Goal: Task Accomplishment & Management: Manage account settings

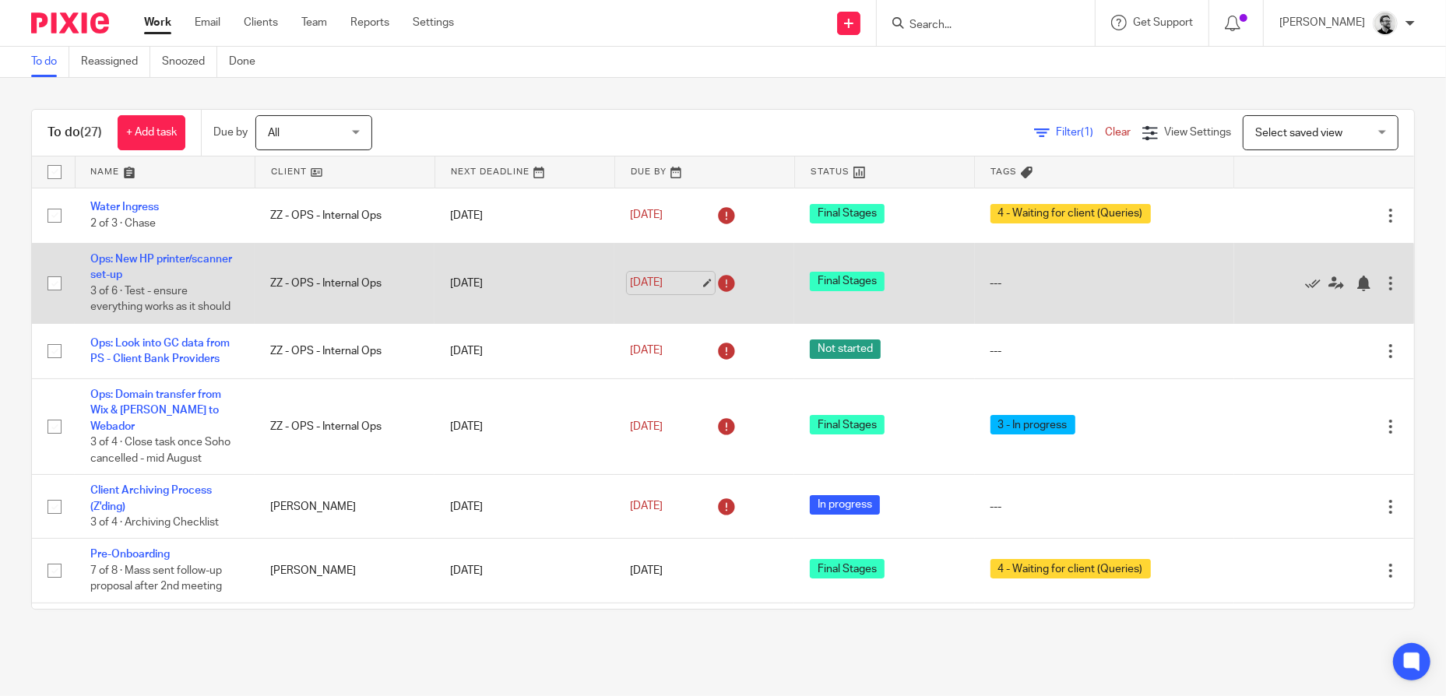
click at [642, 285] on link "7 Aug 2025" at bounding box center [665, 283] width 70 height 16
click at [111, 257] on link "Ops: New HP printer/scanner set-up" at bounding box center [161, 267] width 142 height 26
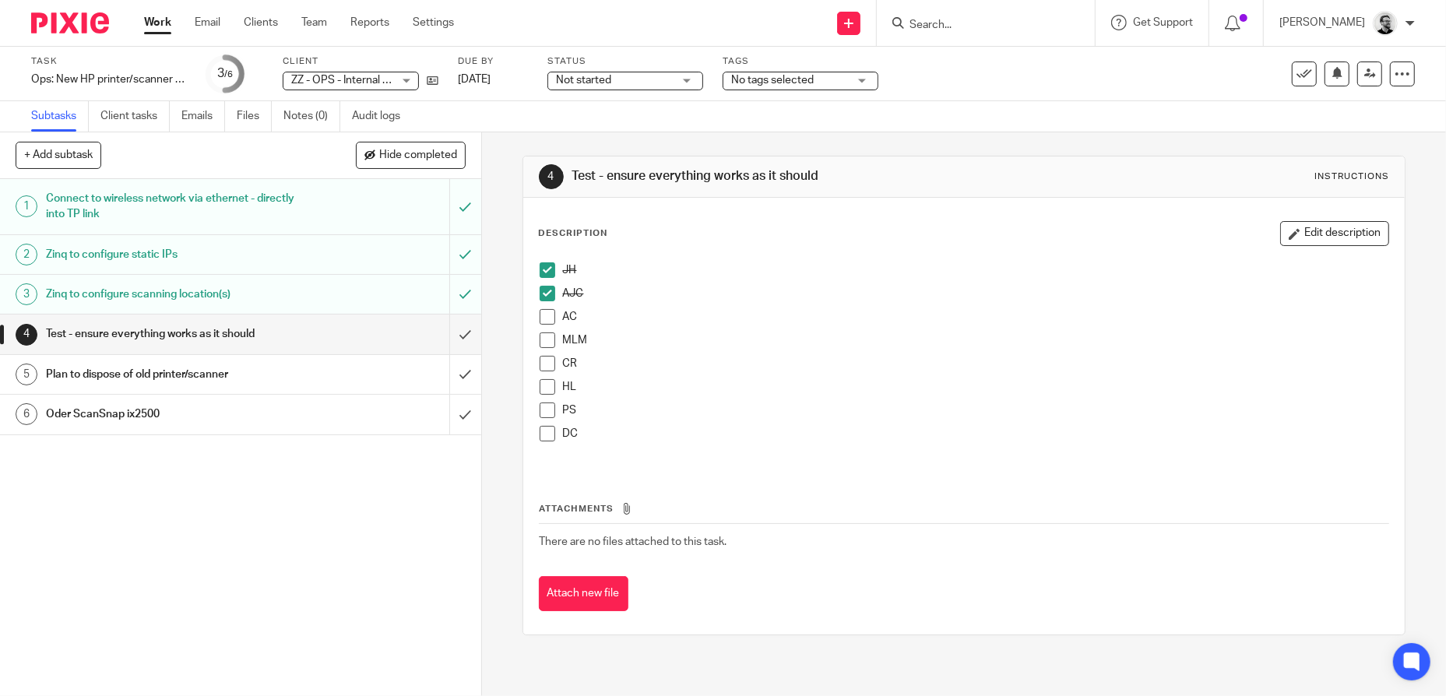
click at [160, 25] on link "Work" at bounding box center [157, 23] width 27 height 16
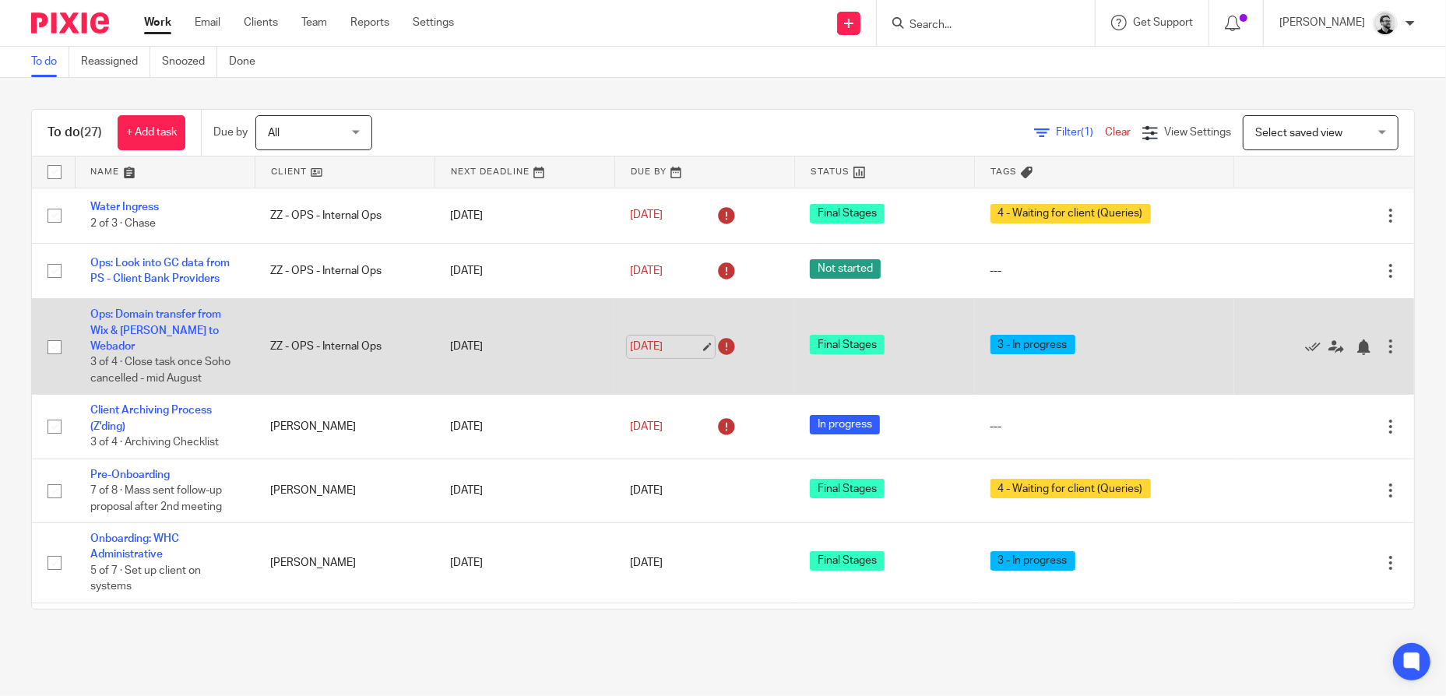
click at [637, 339] on link "[DATE]" at bounding box center [665, 347] width 70 height 16
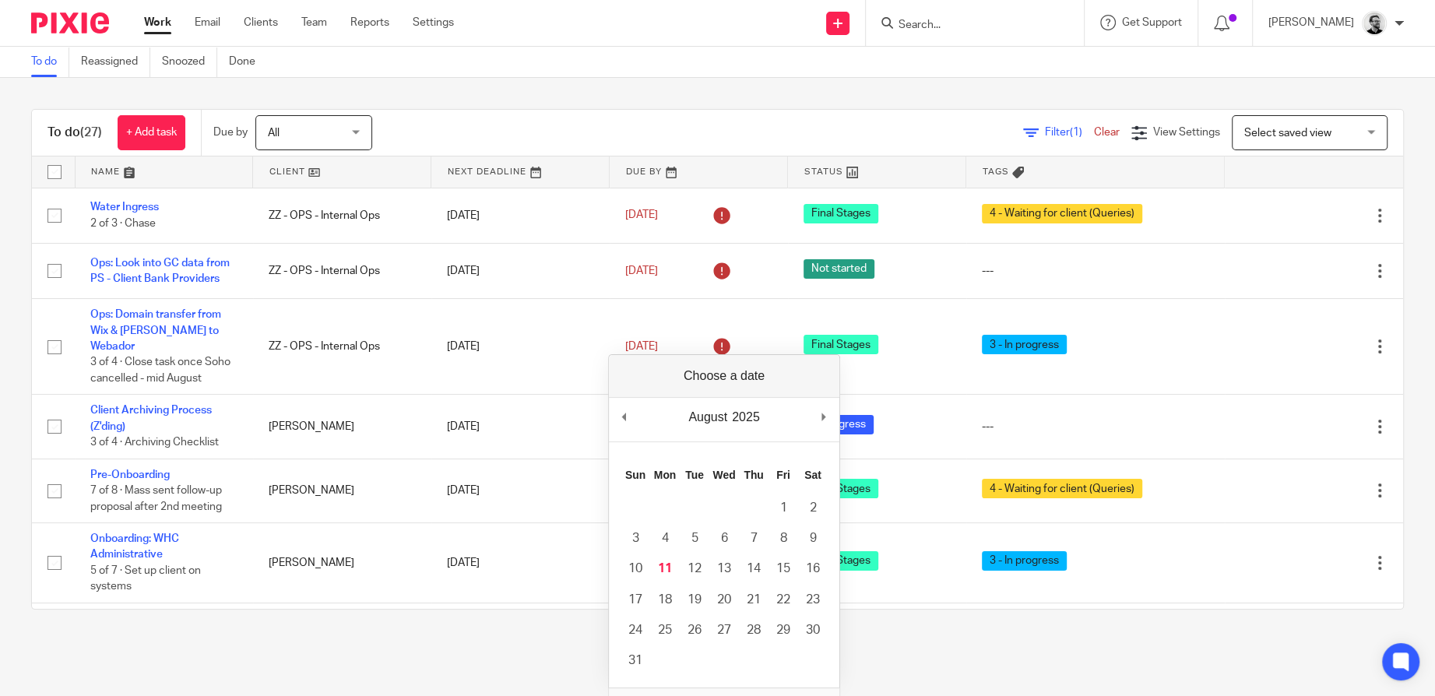
click at [865, 94] on div "To do (27) + Add task Due by All All [DATE] [DATE] This week Next week This mon…" at bounding box center [717, 359] width 1435 height 563
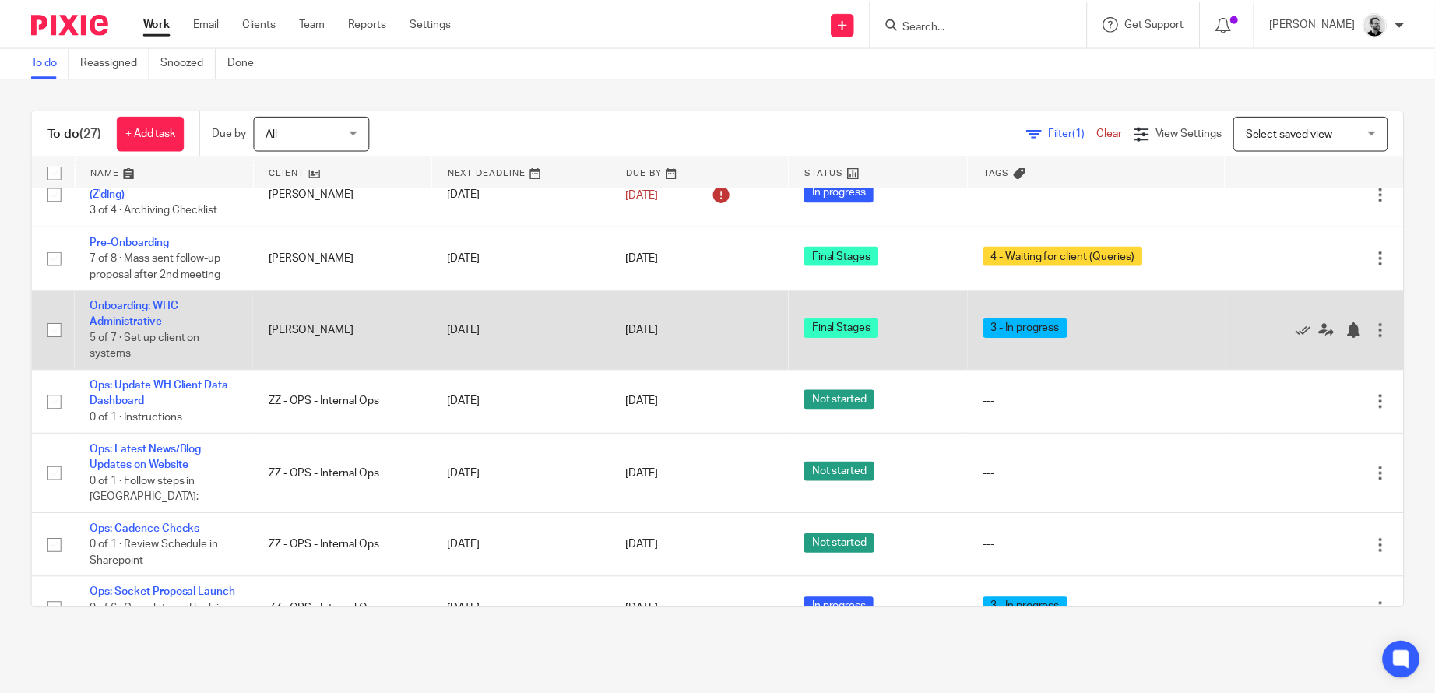
scroll to position [234, 0]
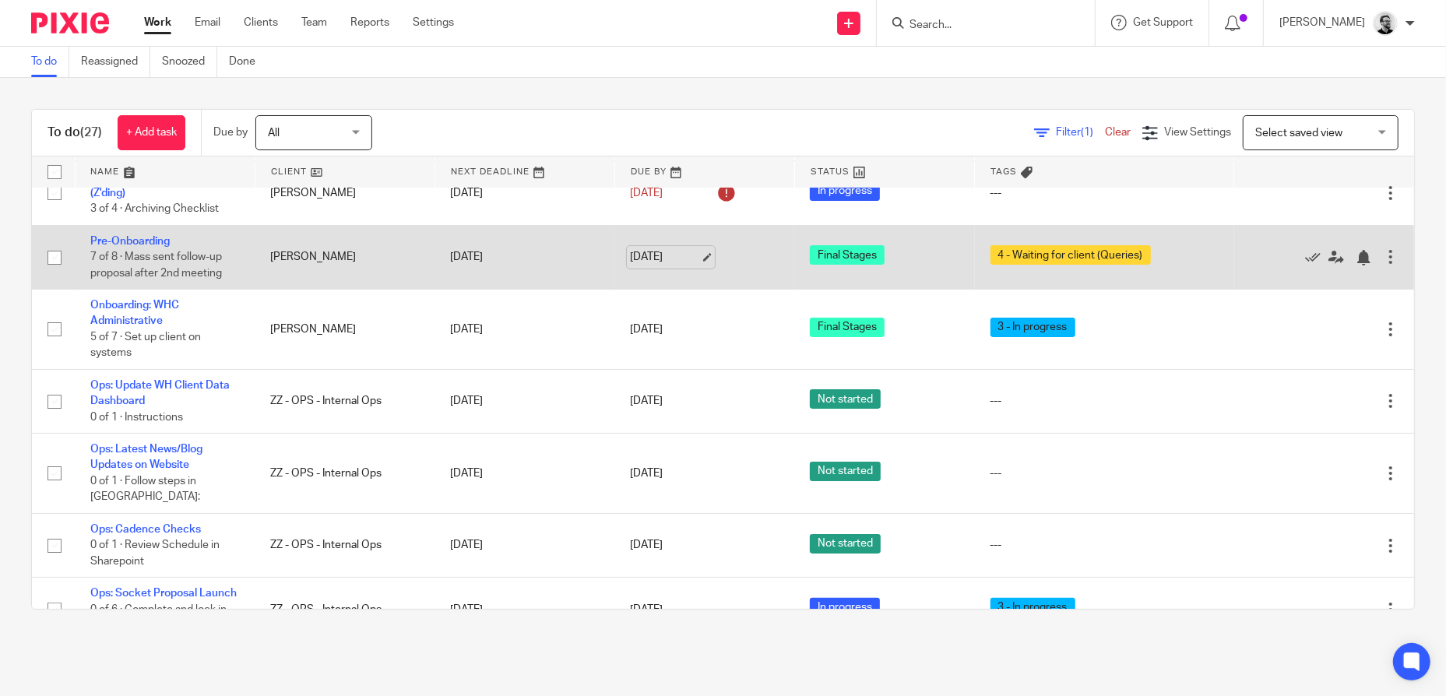
click at [654, 249] on link "[DATE]" at bounding box center [665, 257] width 70 height 16
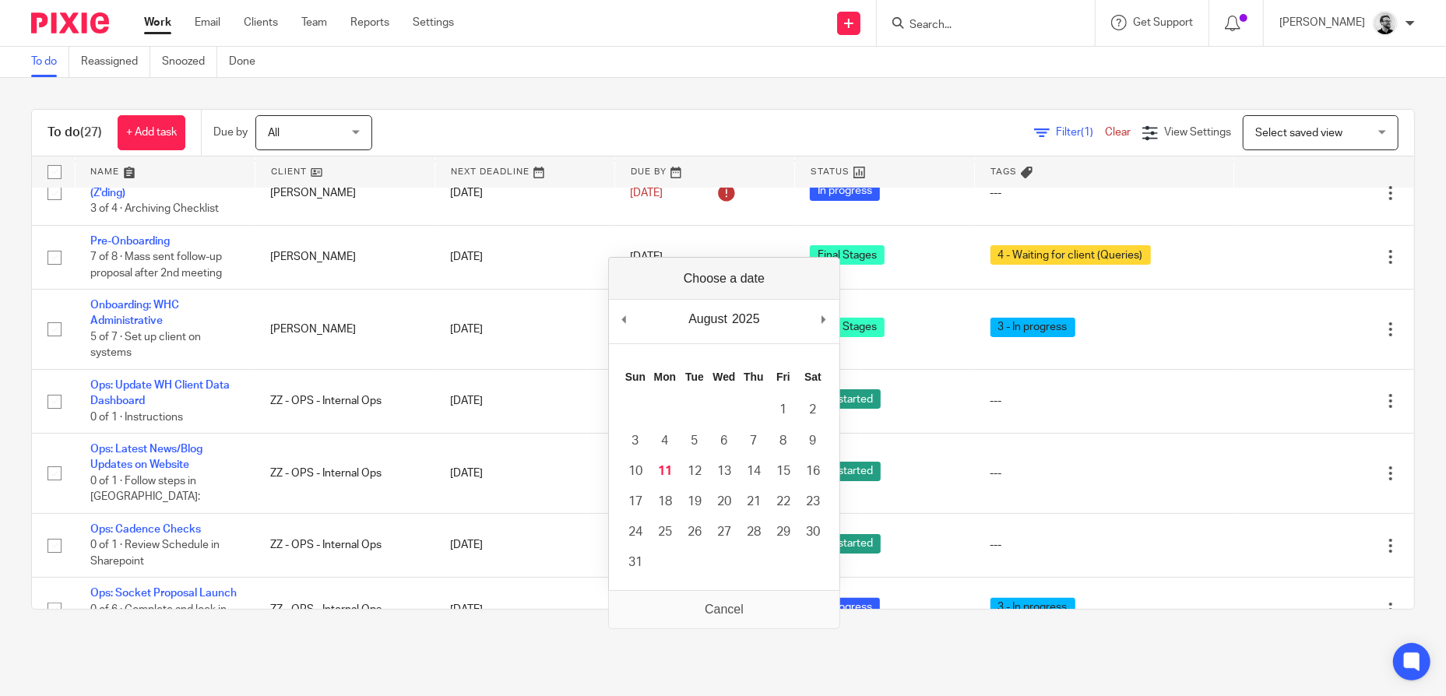
click at [843, 125] on div "Filter (1) Clear View Settings View Settings (1) Filters Clear Save Manage save…" at bounding box center [906, 132] width 1015 height 35
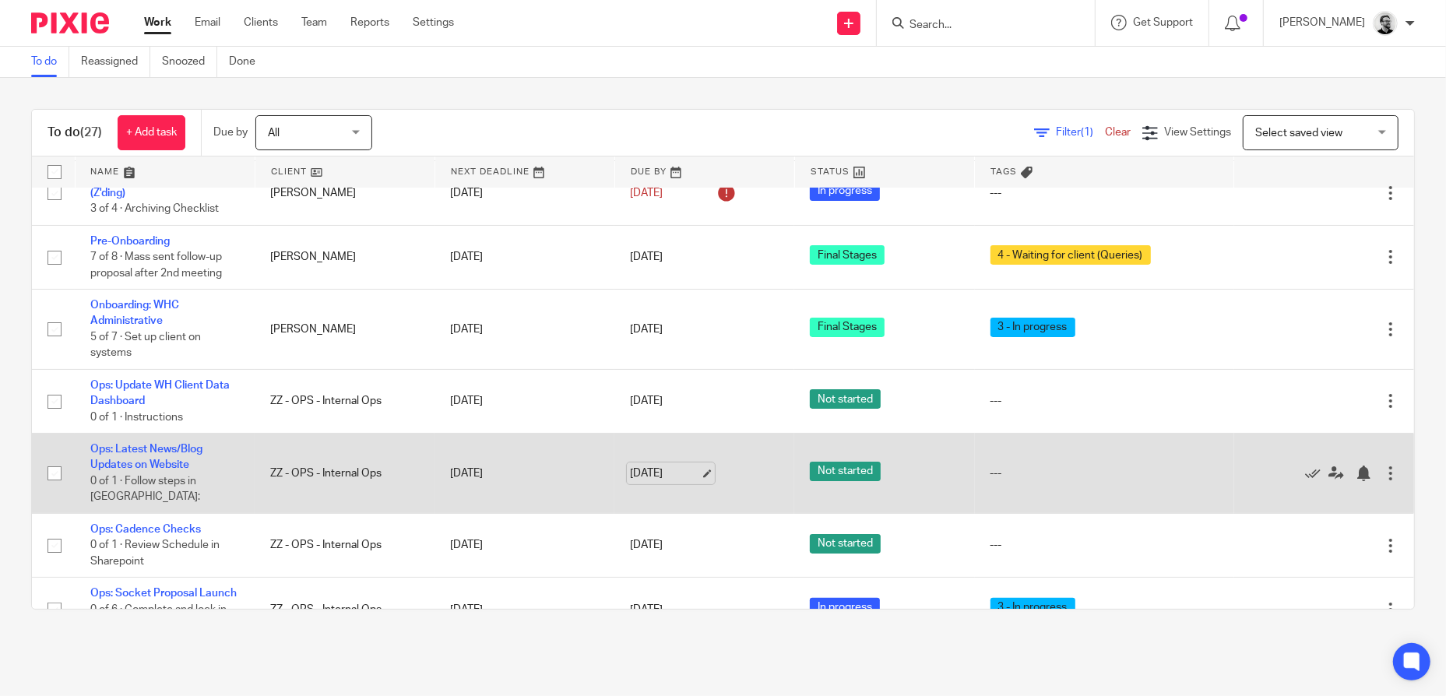
click at [636, 466] on link "[DATE]" at bounding box center [665, 474] width 70 height 16
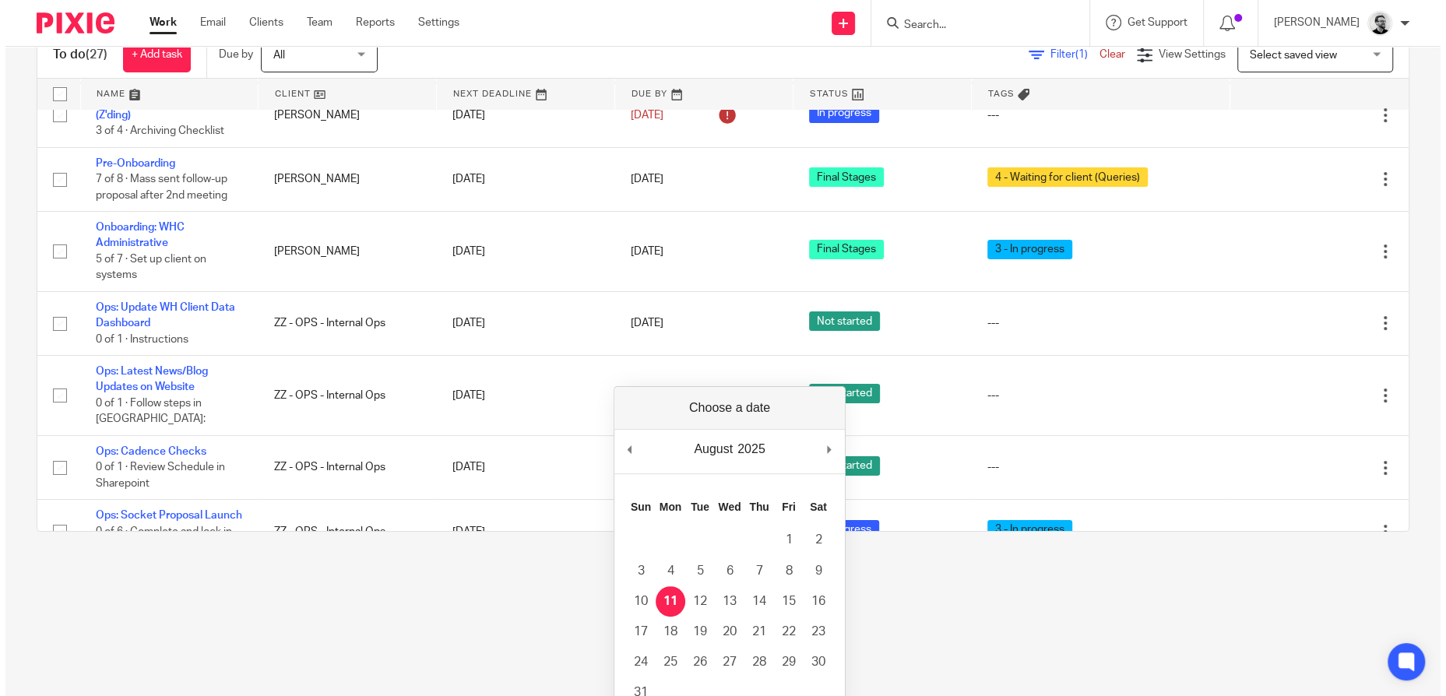
scroll to position [0, 0]
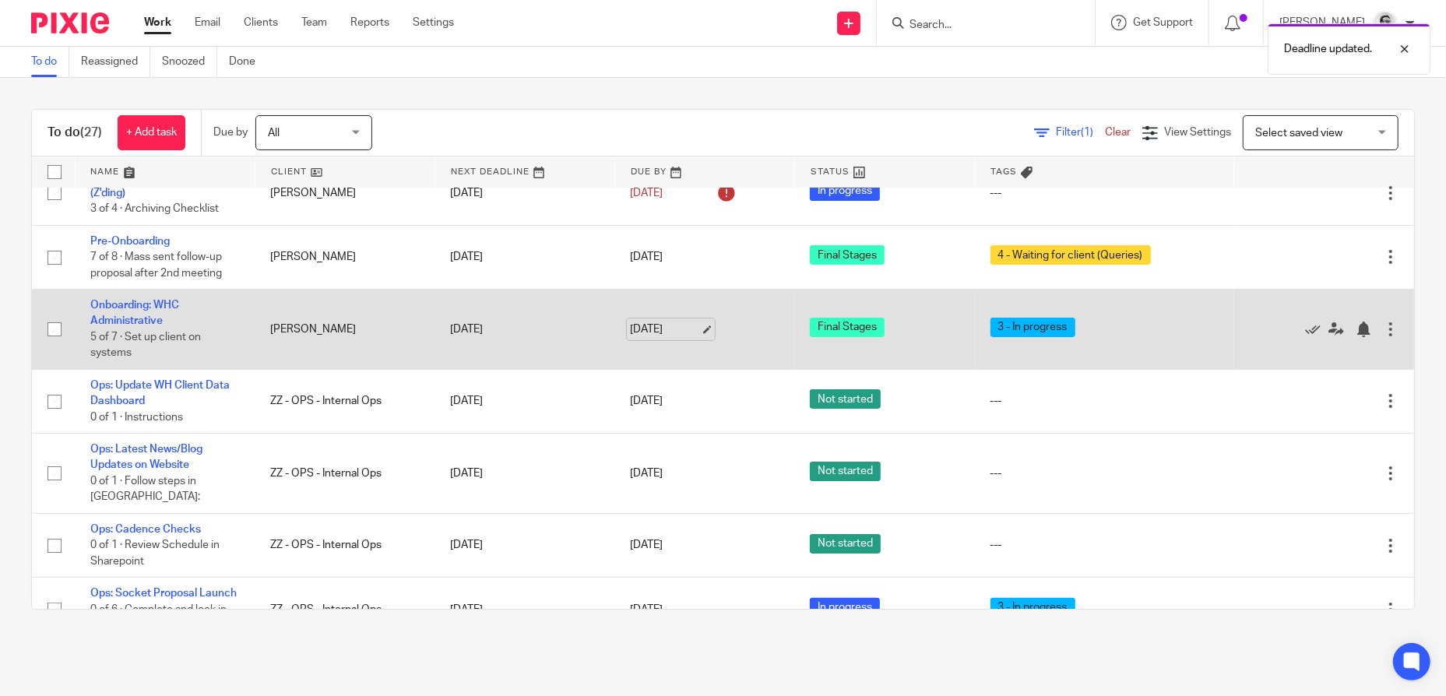
click at [667, 322] on link "[DATE]" at bounding box center [665, 330] width 70 height 16
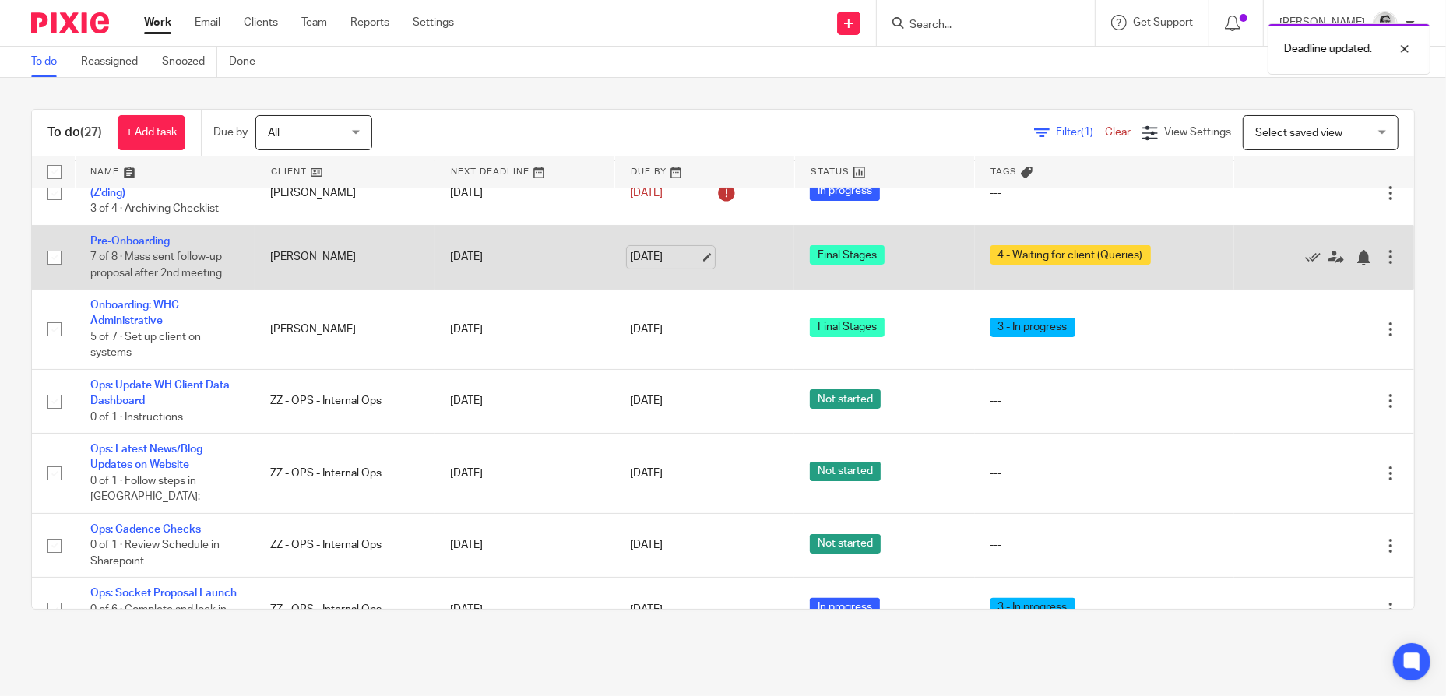
click at [651, 249] on link "[DATE]" at bounding box center [665, 257] width 70 height 16
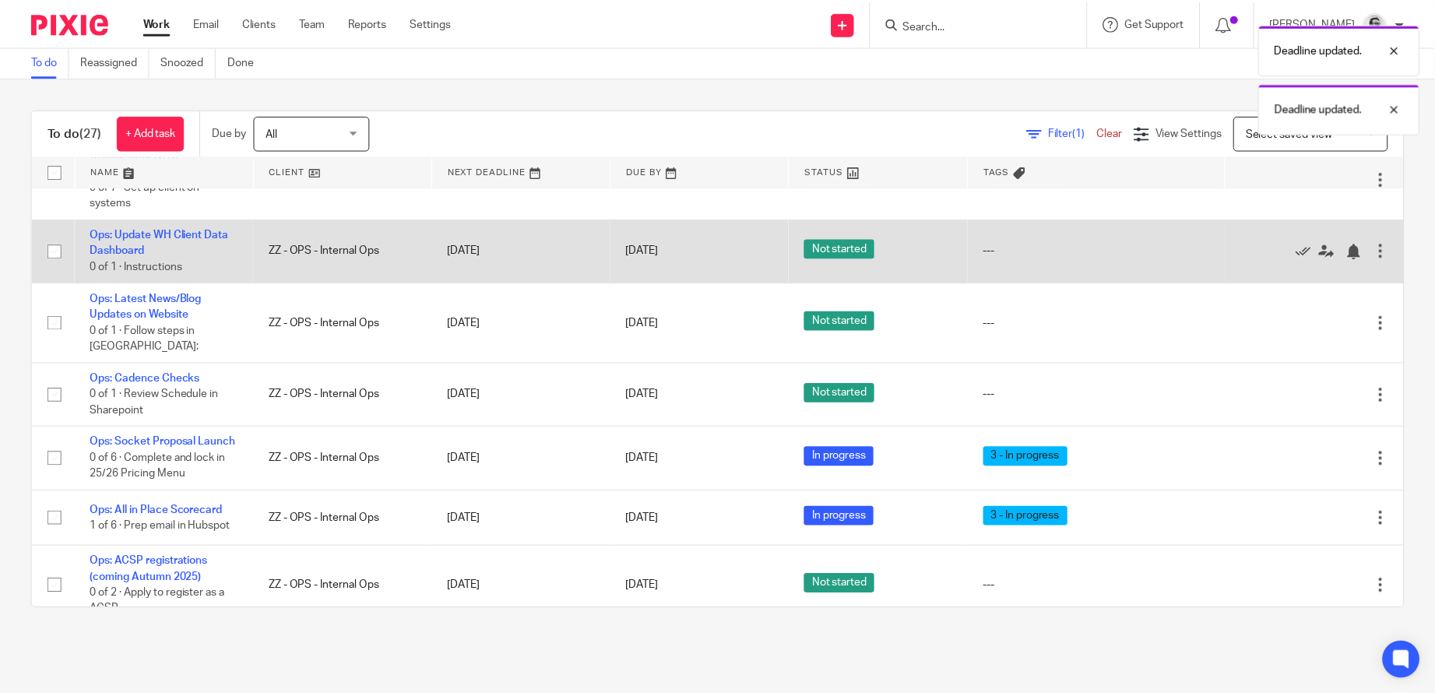
scroll to position [389, 0]
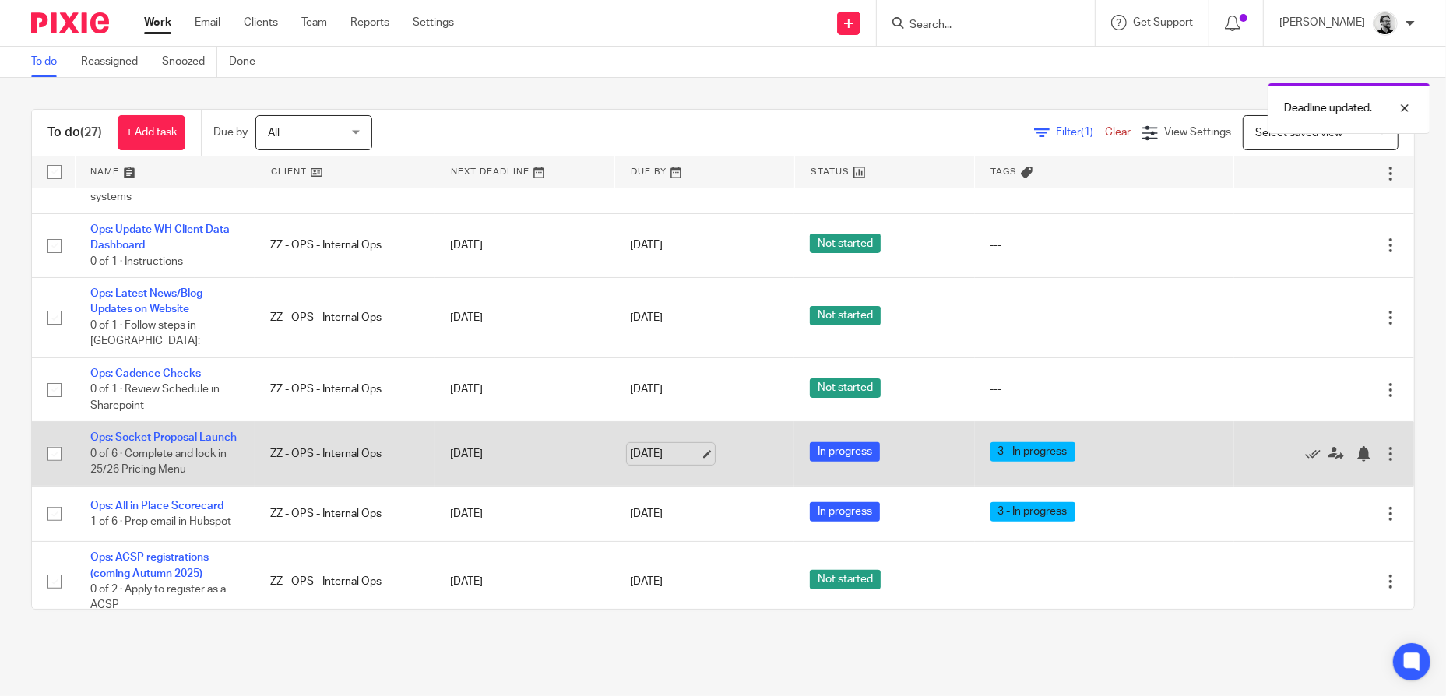
click at [644, 446] on link "[DATE]" at bounding box center [665, 454] width 70 height 16
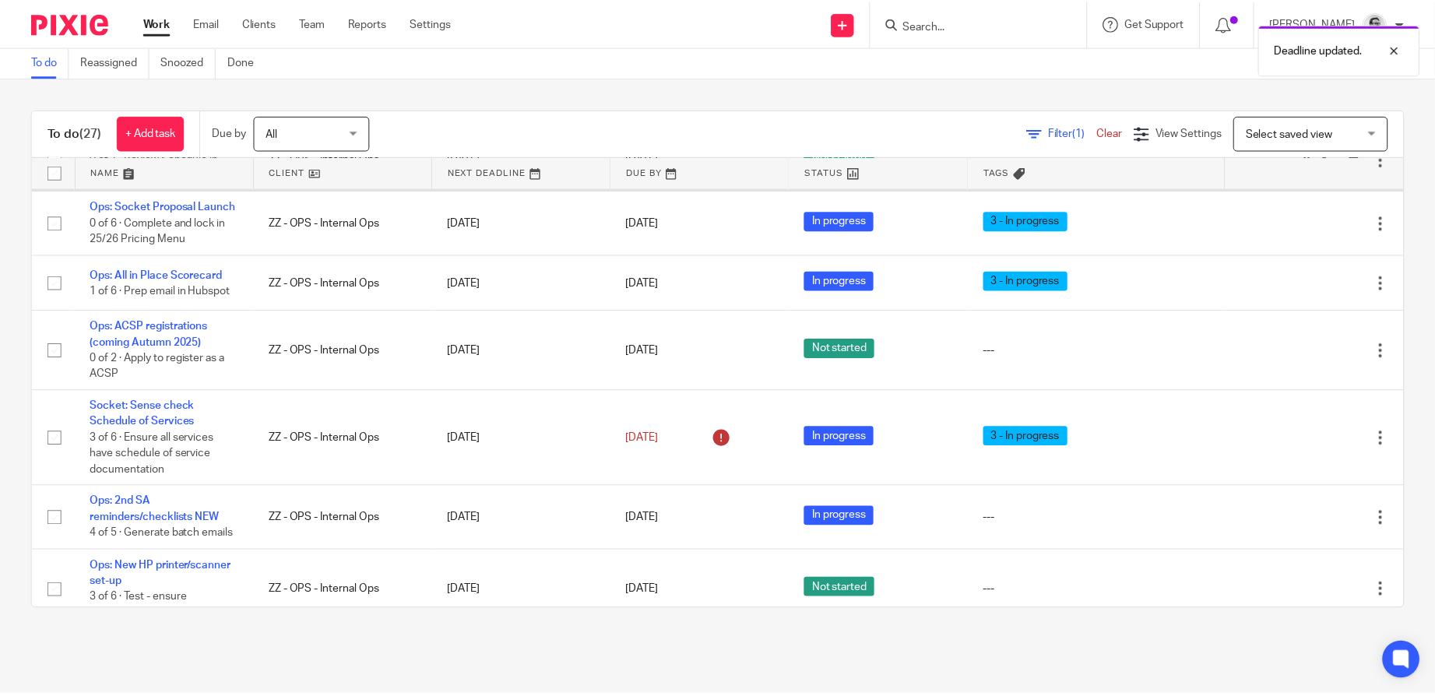
scroll to position [623, 0]
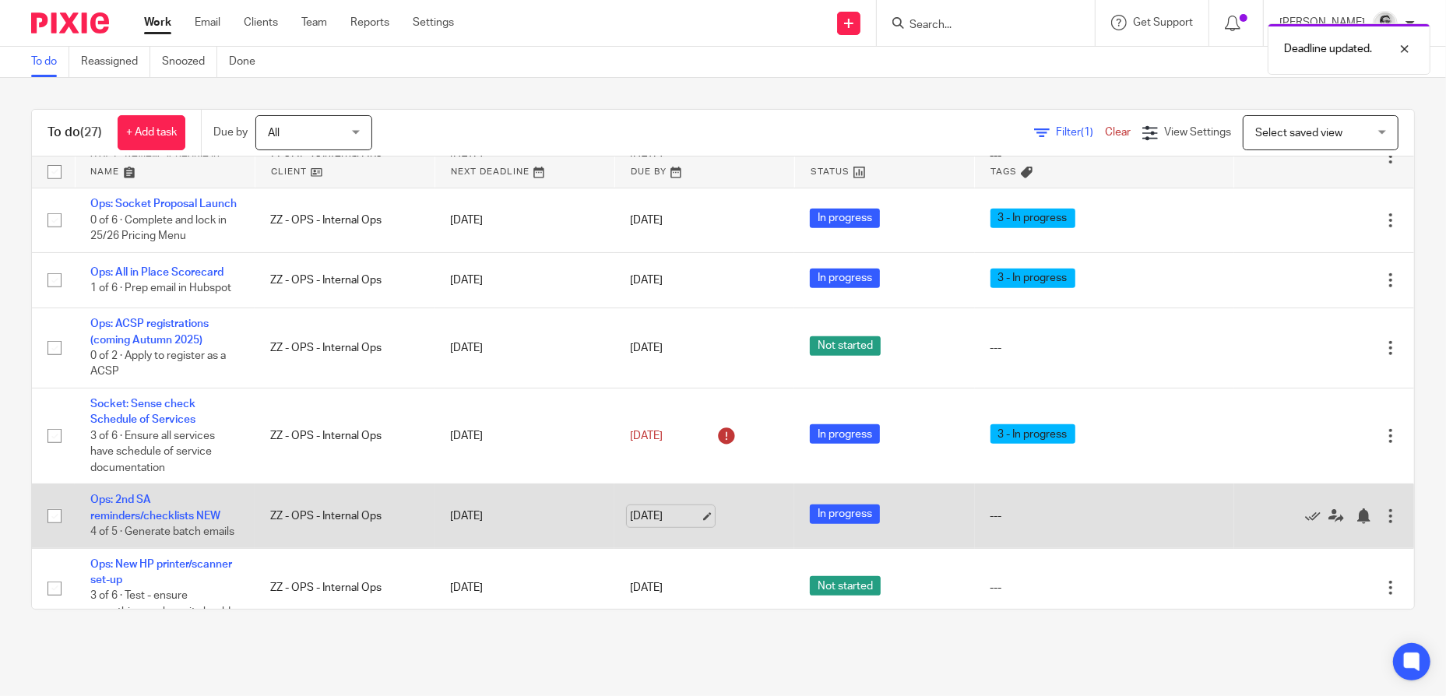
click at [663, 509] on link "[DATE]" at bounding box center [665, 517] width 70 height 16
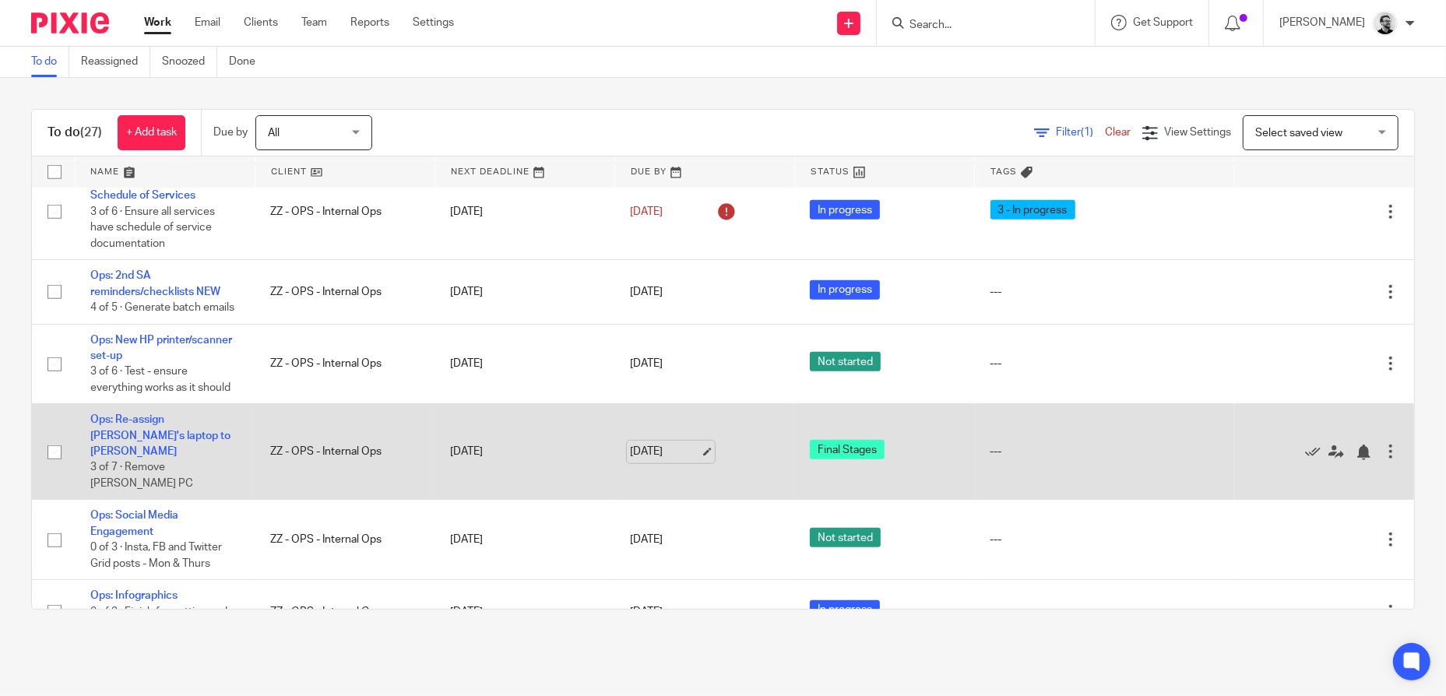
scroll to position [848, 0]
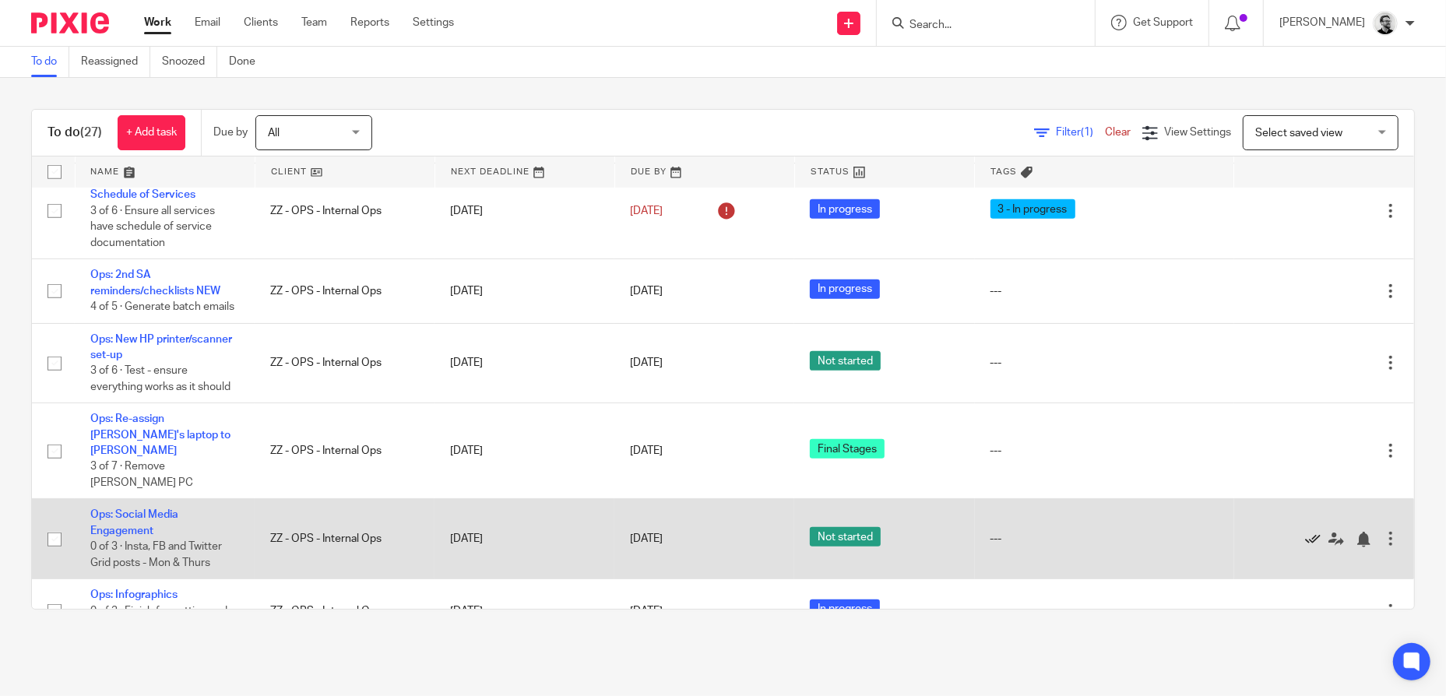
click at [1305, 532] on icon at bounding box center [1313, 540] width 16 height 16
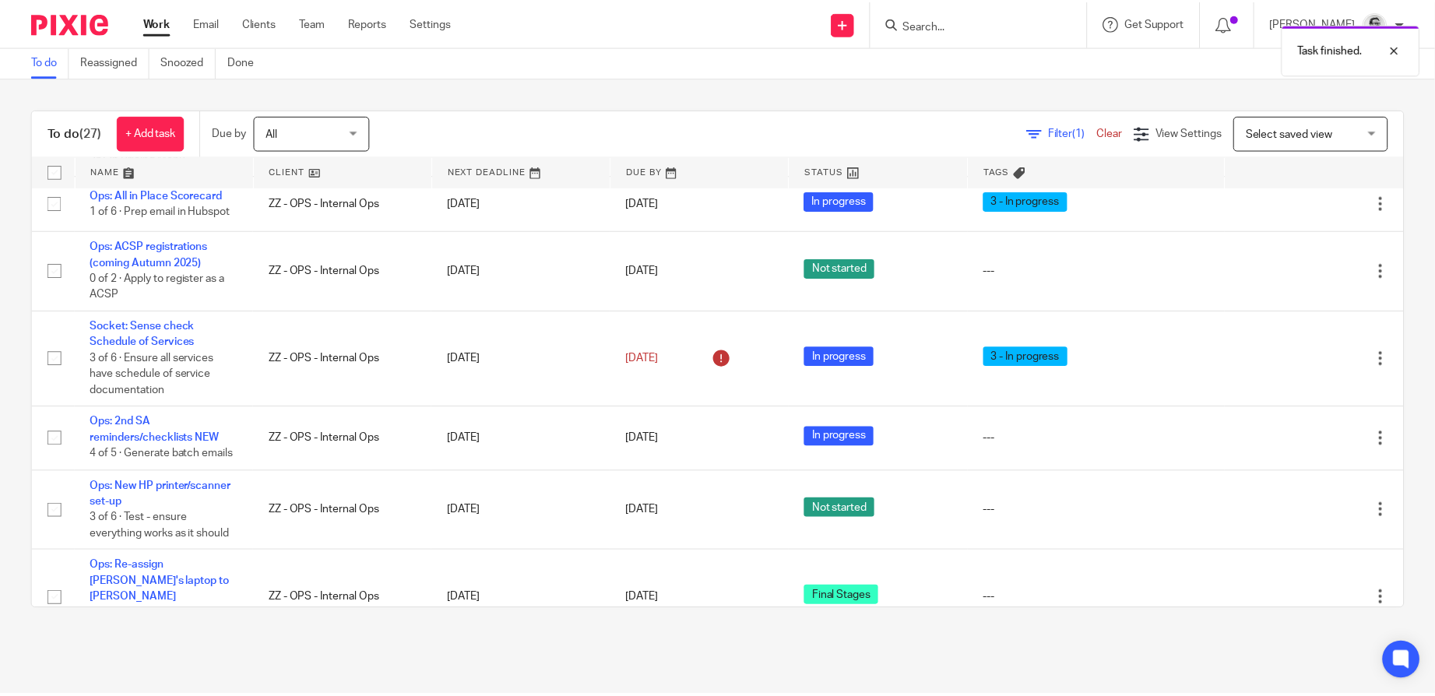
scroll to position [692, 0]
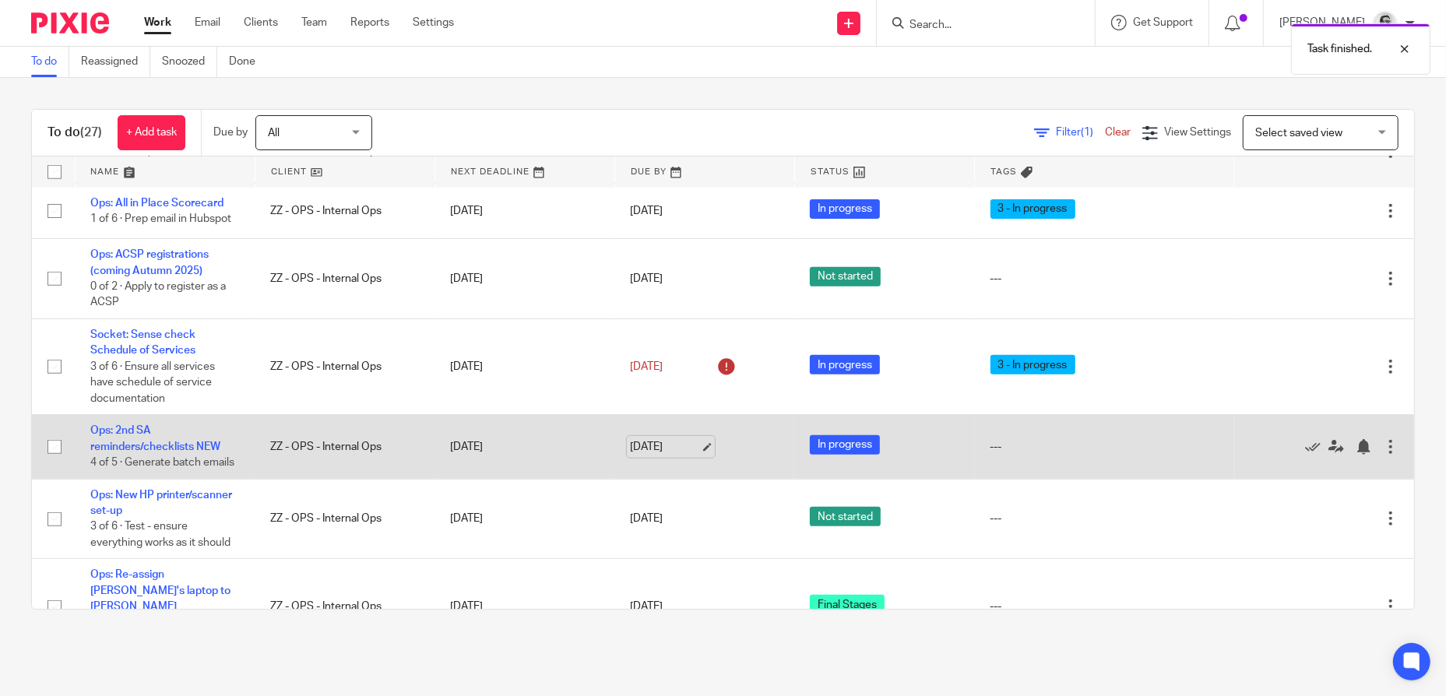
click at [646, 439] on link "[DATE]" at bounding box center [665, 447] width 70 height 16
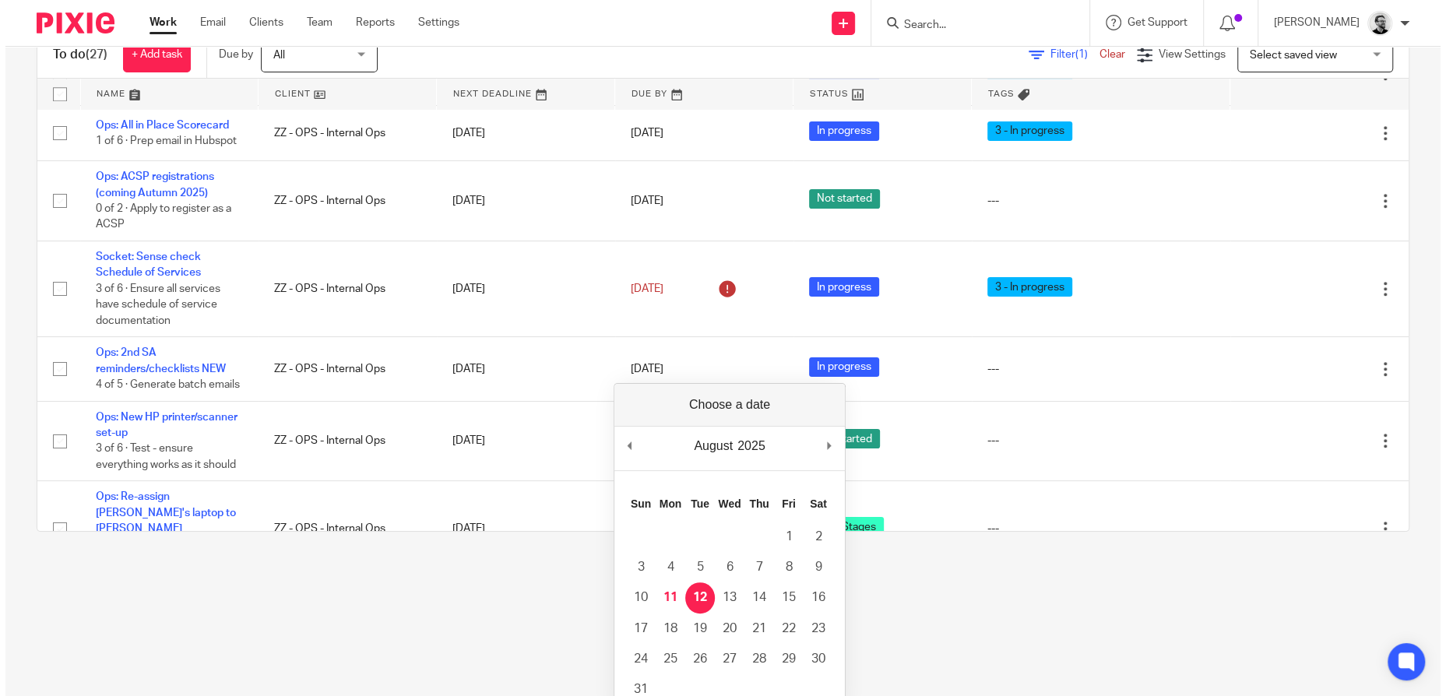
scroll to position [0, 0]
